Goal: Task Accomplishment & Management: Use online tool/utility

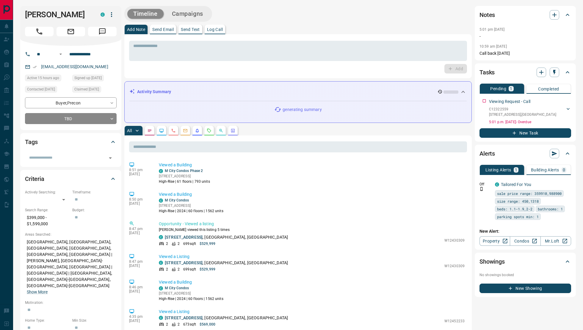
click at [210, 132] on icon "Requests" at bounding box center [209, 130] width 5 height 5
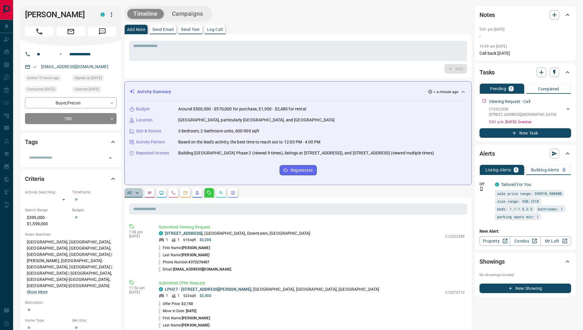
click at [132, 195] on p "All" at bounding box center [129, 193] width 5 height 4
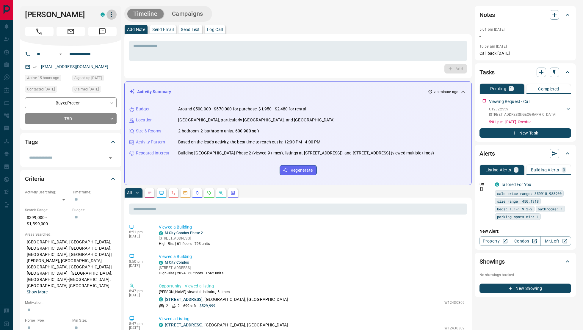
click at [110, 13] on icon "button" at bounding box center [111, 14] width 7 height 7
click at [92, 29] on li "Reassign Lead" at bounding box center [99, 26] width 35 height 9
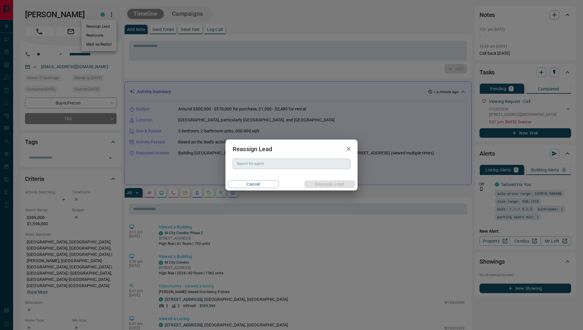
click at [261, 163] on input "Search for agent" at bounding box center [290, 163] width 113 height 7
click at [310, 177] on li "[PERSON_NAME]" at bounding box center [292, 175] width 118 height 9
type input "**********"
click at [322, 182] on button "Reassign Lead" at bounding box center [329, 184] width 51 height 8
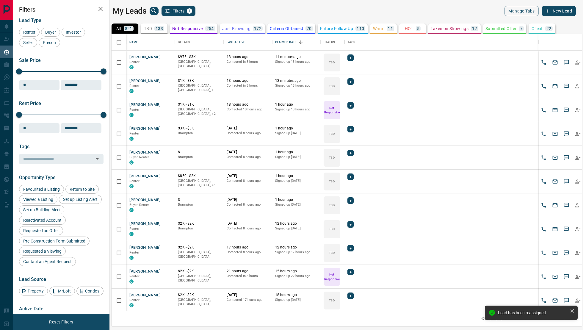
scroll to position [277, 471]
